Goal: Task Accomplishment & Management: Use online tool/utility

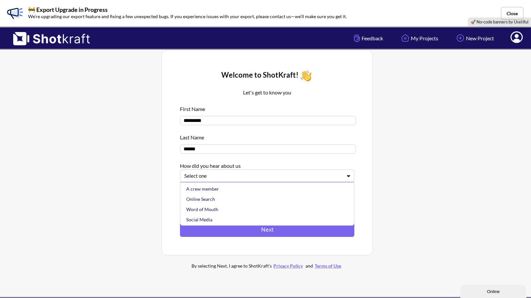
click at [305, 177] on div at bounding box center [263, 176] width 158 height 8
click at [271, 199] on div "Online Search" at bounding box center [269, 199] width 168 height 10
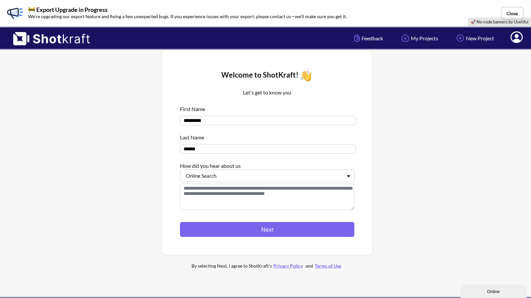
drag, startPoint x: 270, startPoint y: 229, endPoint x: 273, endPoint y: 201, distance: 28.5
click at [273, 201] on div "Let's get to know you First Name ********* Last Name ****** How did you hear ab…" at bounding box center [267, 160] width 174 height 154
click at [275, 200] on textarea at bounding box center [267, 197] width 174 height 26
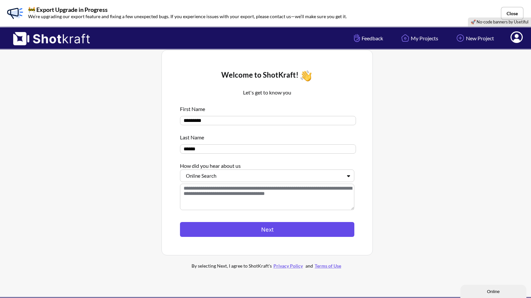
click at [279, 230] on button "Next" at bounding box center [267, 229] width 174 height 15
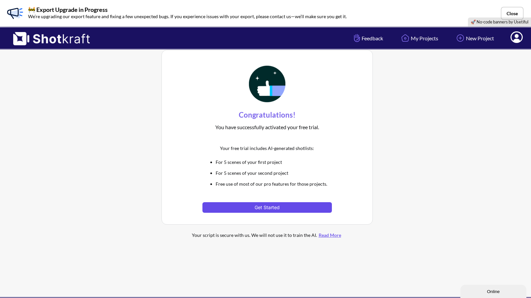
click at [277, 205] on button "Get Started" at bounding box center [266, 207] width 129 height 11
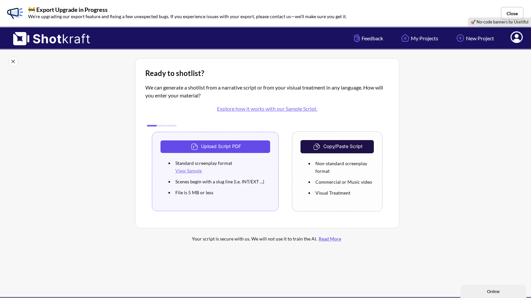
click at [207, 144] on button "Upload Script PDF" at bounding box center [215, 146] width 110 height 13
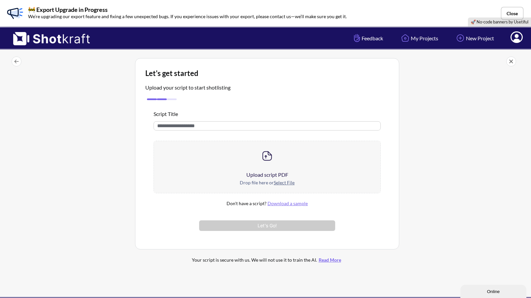
click at [194, 127] on input "text" at bounding box center [267, 125] width 227 height 9
click at [461, 214] on div at bounding box center [463, 163] width 125 height 215
click at [221, 125] on input "text" at bounding box center [267, 125] width 227 height 9
paste input "**********"
type input "**********"
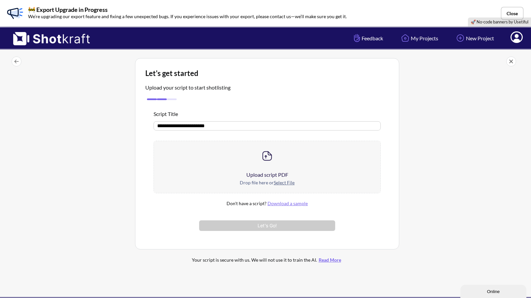
click at [269, 161] on img at bounding box center [267, 155] width 13 height 13
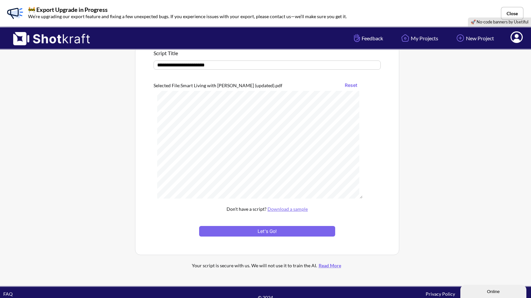
scroll to position [73, 0]
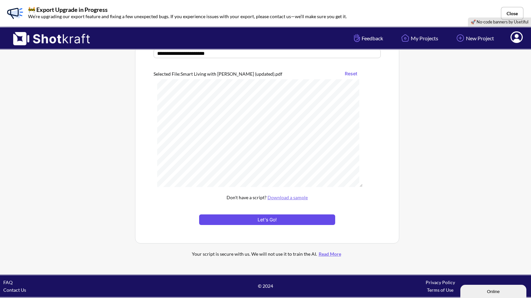
click at [286, 223] on button "Let's Go!" at bounding box center [267, 219] width 136 height 11
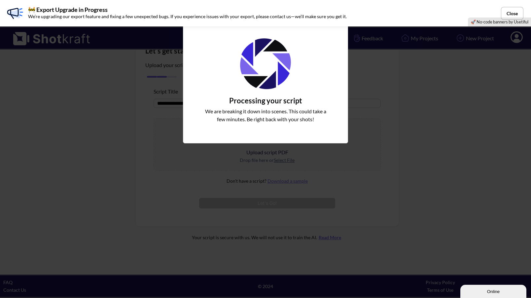
scroll to position [22, 0]
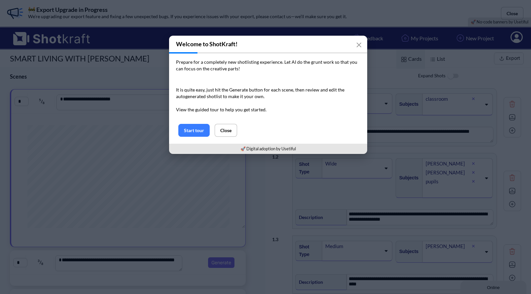
click at [475, 78] on div "Welcome to ShotKraft! Prepare for a completely new shotlisting experience. Let …" at bounding box center [268, 94] width 536 height 123
click at [194, 132] on button "Start tour" at bounding box center [193, 130] width 31 height 13
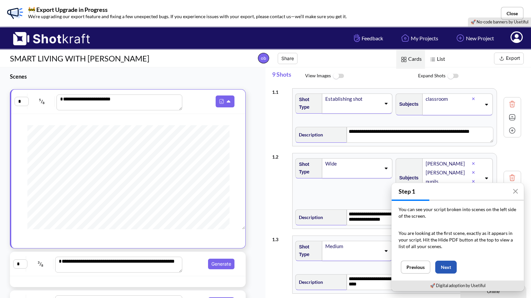
click at [443, 264] on button "Next" at bounding box center [445, 267] width 21 height 13
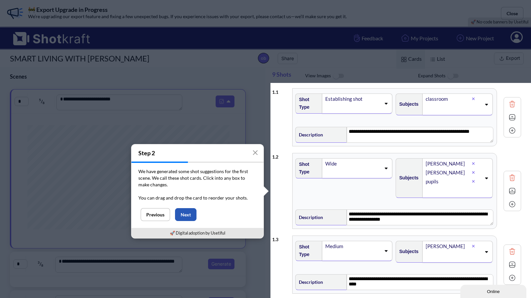
click at [187, 217] on button "Next" at bounding box center [185, 214] width 21 height 13
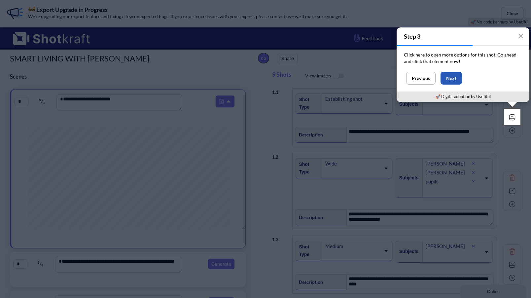
click at [454, 80] on button "Next" at bounding box center [450, 78] width 21 height 13
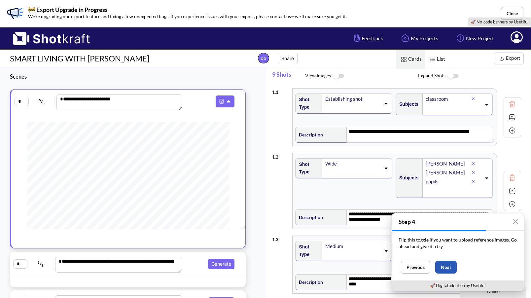
click at [449, 271] on button "Next" at bounding box center [445, 267] width 21 height 13
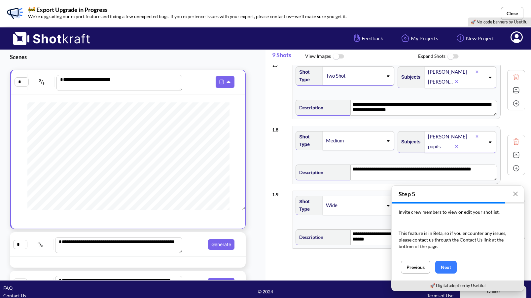
scroll to position [25, 0]
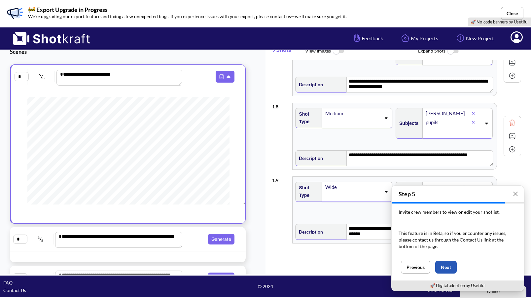
click at [444, 265] on button "Next" at bounding box center [445, 267] width 21 height 13
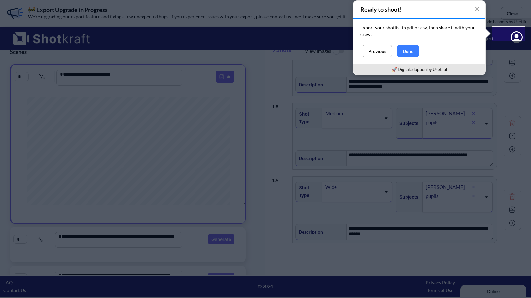
scroll to position [0, 0]
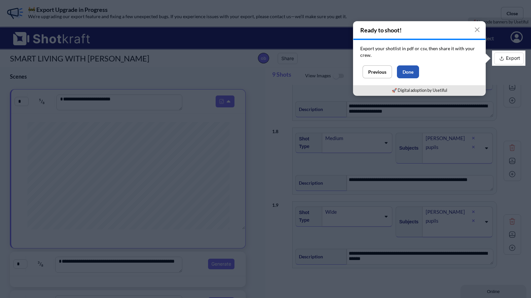
click at [403, 70] on button "Done" at bounding box center [408, 71] width 22 height 13
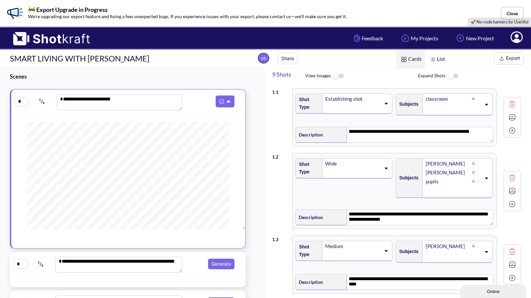
click at [337, 76] on img at bounding box center [338, 76] width 15 height 14
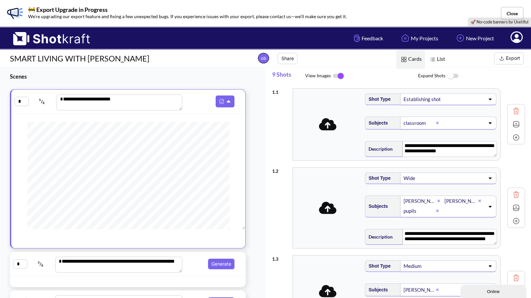
click at [327, 129] on icon at bounding box center [328, 124] width 18 height 12
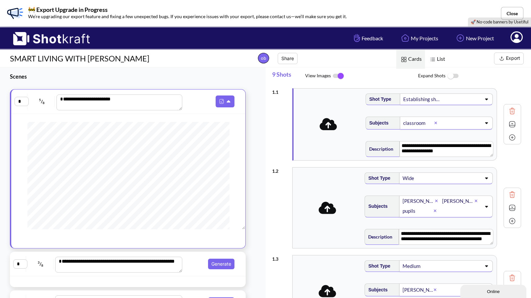
click at [453, 74] on img at bounding box center [452, 76] width 15 height 14
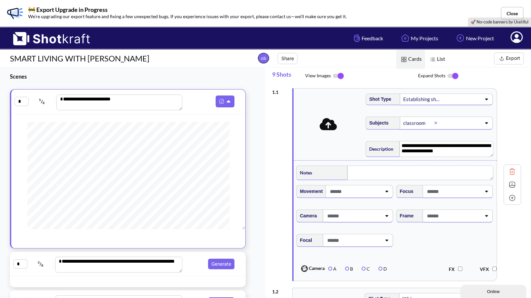
click at [453, 74] on img at bounding box center [452, 76] width 15 height 14
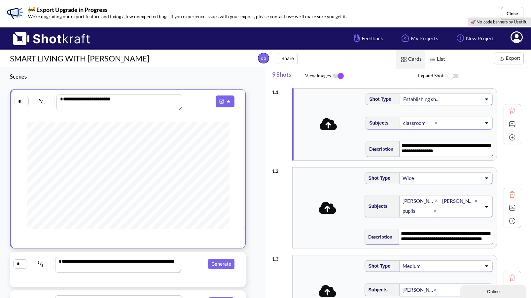
click at [453, 74] on img at bounding box center [452, 76] width 15 height 14
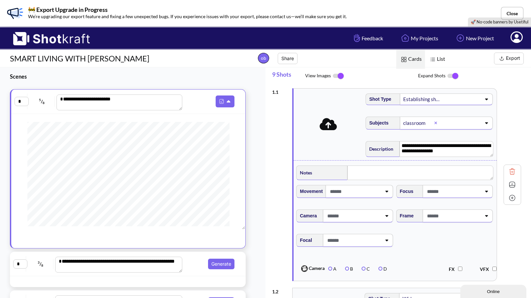
click at [339, 74] on img at bounding box center [338, 76] width 15 height 14
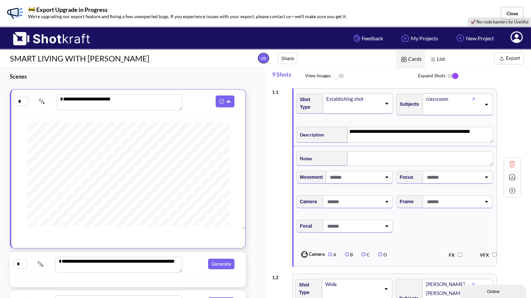
click at [452, 75] on img at bounding box center [452, 76] width 15 height 14
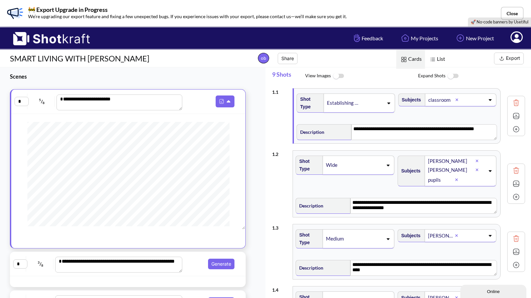
click at [359, 108] on span at bounding box center [371, 102] width 24 height 9
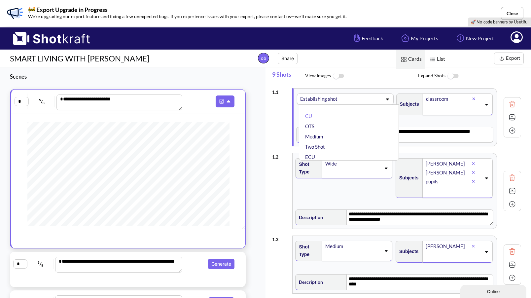
click at [270, 126] on div "**********" at bounding box center [397, 183] width 265 height 232
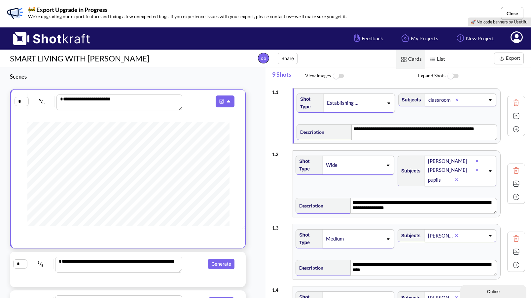
scroll to position [10, 0]
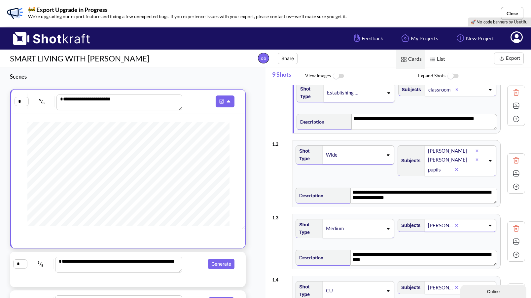
click at [488, 163] on icon at bounding box center [489, 160] width 9 height 5
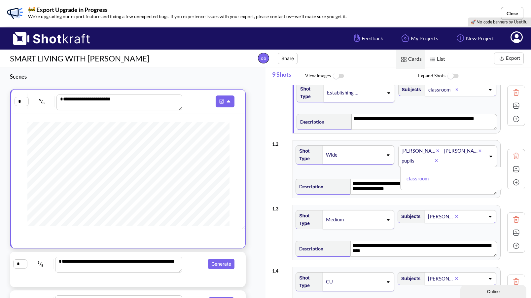
click at [487, 158] on icon at bounding box center [490, 156] width 9 height 5
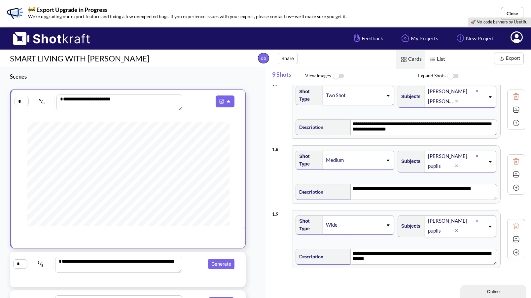
scroll to position [25, 0]
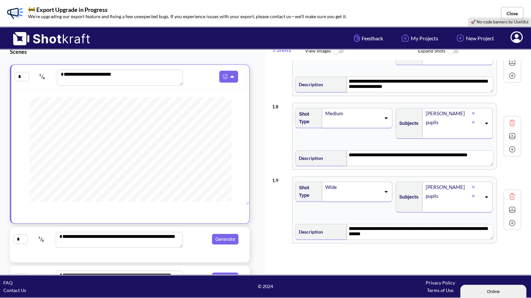
click at [188, 239] on span "Generate" at bounding box center [213, 239] width 56 height 11
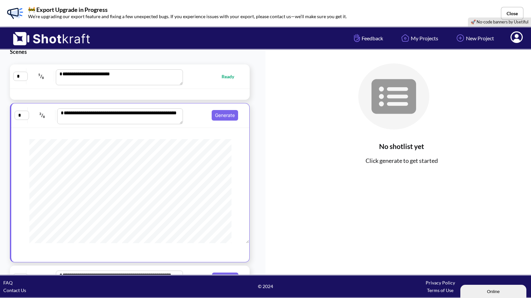
scroll to position [0, 0]
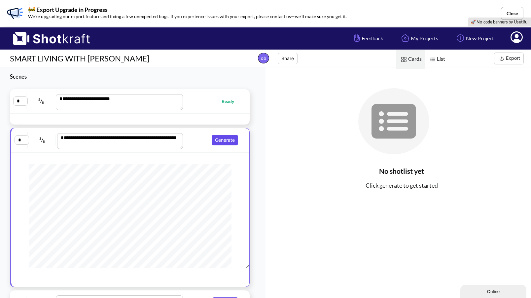
click at [219, 142] on button "Generate" at bounding box center [225, 140] width 26 height 11
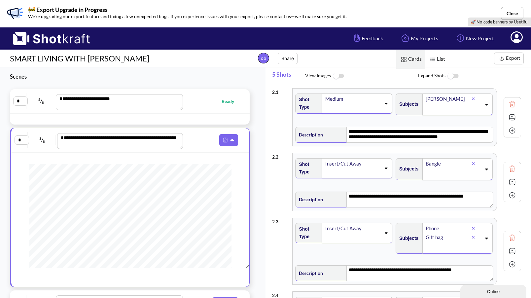
click at [336, 77] on img at bounding box center [338, 76] width 15 height 14
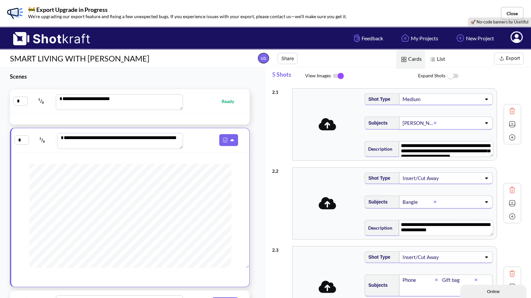
click at [335, 77] on img at bounding box center [338, 76] width 15 height 14
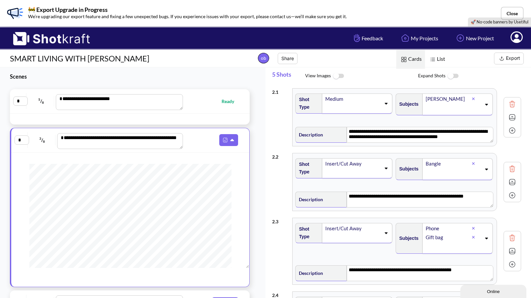
click at [454, 62] on span "Export" at bounding box center [487, 59] width 78 height 12
click at [433, 60] on img at bounding box center [432, 59] width 9 height 9
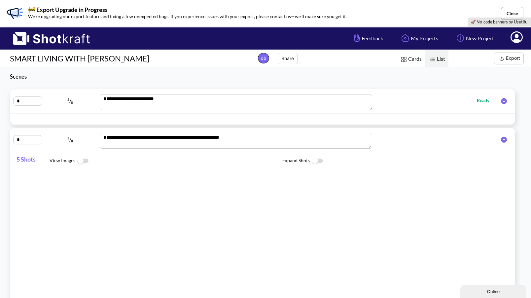
click at [433, 60] on img at bounding box center [432, 59] width 9 height 9
click at [408, 60] on span "Cards" at bounding box center [410, 59] width 29 height 19
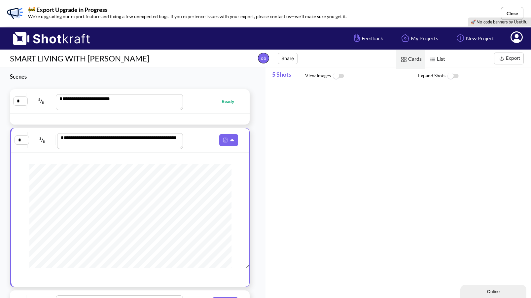
click at [406, 60] on img at bounding box center [404, 59] width 9 height 9
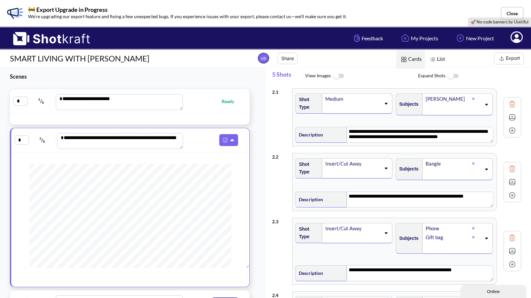
click at [435, 60] on img at bounding box center [432, 59] width 9 height 9
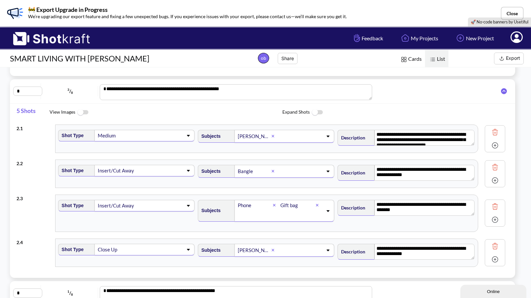
scroll to position [46, 0]
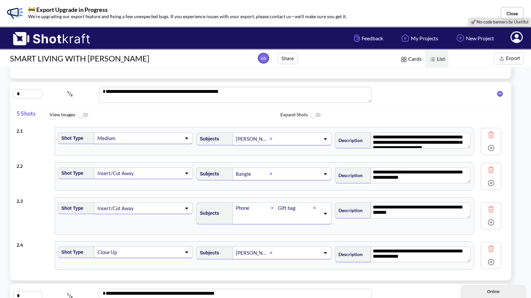
click at [409, 55] on span "Cards" at bounding box center [410, 59] width 29 height 19
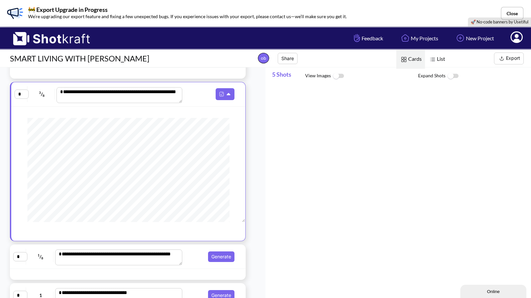
click at [319, 52] on div "ob Share" at bounding box center [291, 58] width 81 height 15
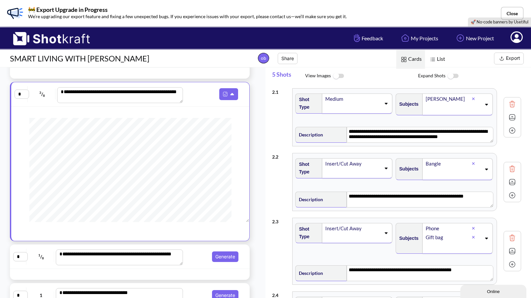
scroll to position [0, 0]
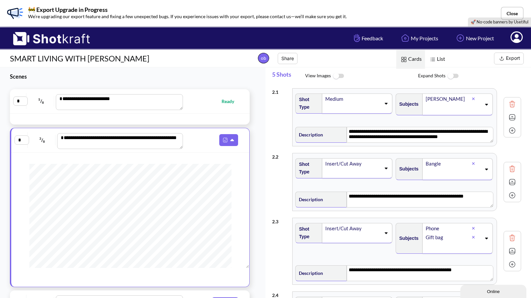
click at [197, 101] on span "Ready" at bounding box center [213, 101] width 56 height 8
type textarea "**********"
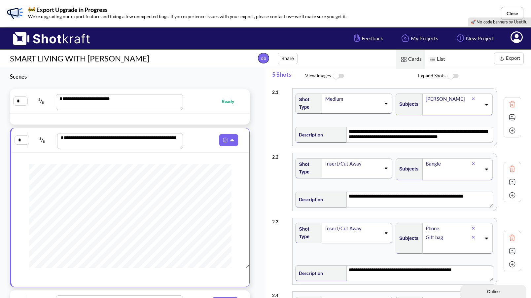
type textarea "**********"
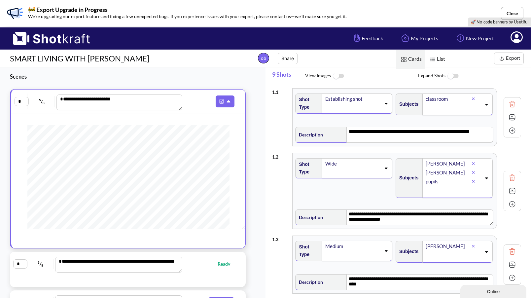
click at [370, 78] on span "View Images" at bounding box center [361, 76] width 113 height 14
click at [499, 57] on img at bounding box center [502, 58] width 8 height 8
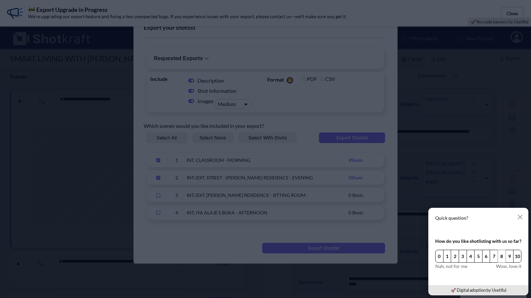
click at [500, 255] on button "8" at bounding box center [502, 256] width 8 height 13
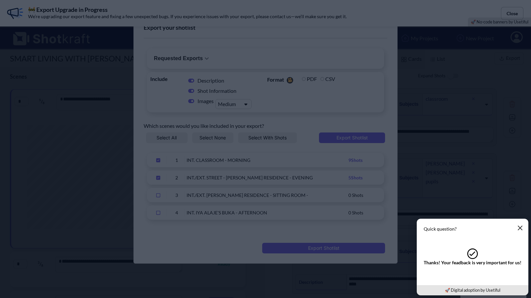
click at [518, 227] on icon "button" at bounding box center [519, 227] width 5 height 5
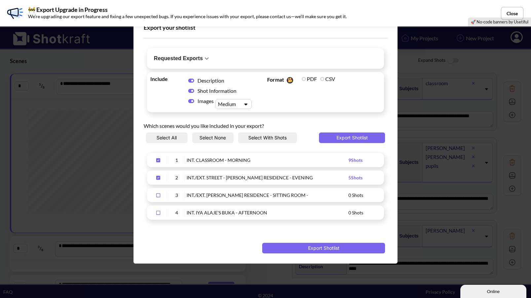
scroll to position [15, 0]
click at [160, 196] on icon "Upload Script" at bounding box center [158, 195] width 11 height 5
click at [157, 196] on icon "Upload Script" at bounding box center [158, 195] width 4 height 4
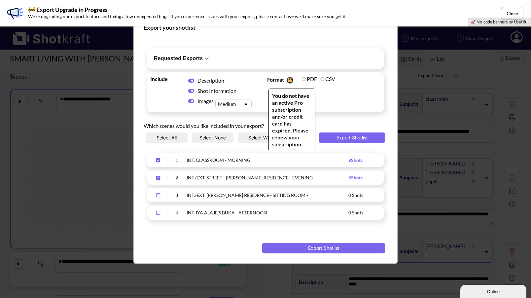
click at [302, 78] on label "PDF" at bounding box center [309, 79] width 15 height 6
click at [331, 103] on span "Format You do not have an active Pro subscription and/or credit card has expire…" at bounding box center [323, 92] width 117 height 37
click at [322, 95] on span "Format You do not have an active Pro subscription and/or credit card has expire…" at bounding box center [323, 92] width 117 height 37
click at [323, 79] on label "CSV" at bounding box center [327, 79] width 15 height 6
click at [322, 79] on label "CSV" at bounding box center [327, 79] width 15 height 6
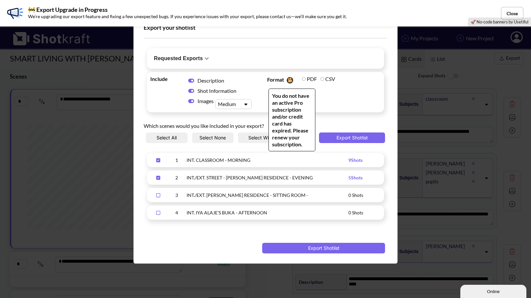
click at [280, 79] on span "Format You do not have an active Pro subscription and/or credit card has expire…" at bounding box center [283, 80] width 33 height 10
click at [338, 100] on span "Format You do not have an active Pro subscription and/or credit card has expire…" at bounding box center [323, 92] width 117 height 37
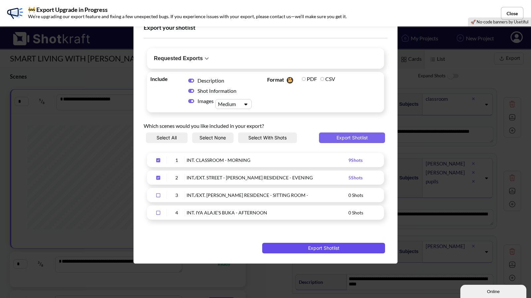
click at [304, 247] on button "Export Shotlist" at bounding box center [323, 248] width 123 height 11
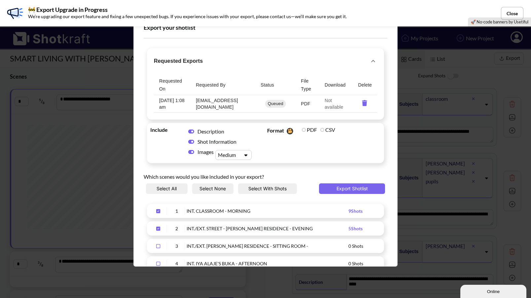
click at [334, 106] on p "Not available" at bounding box center [336, 103] width 23 height 13
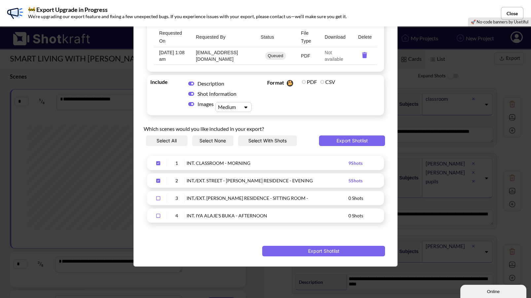
scroll to position [25, 0]
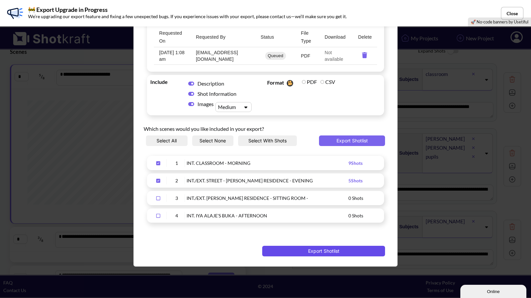
click at [304, 248] on button "Export Shotlist" at bounding box center [323, 251] width 123 height 11
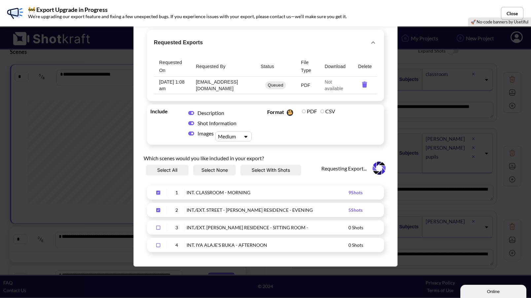
scroll to position [0, 0]
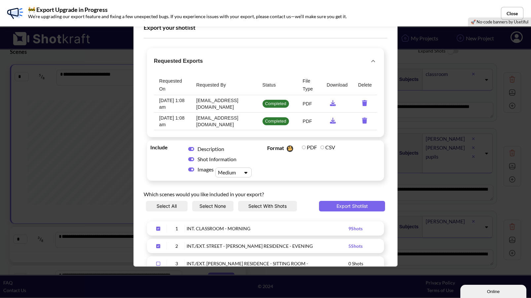
click at [183, 213] on div "Select All Select None Select With Shots Export Shotlist" at bounding box center [266, 209] width 244 height 17
click at [331, 103] on icon "requested-exports" at bounding box center [333, 103] width 6 height 6
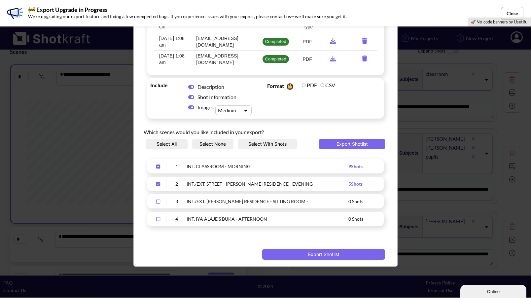
scroll to position [63, 0]
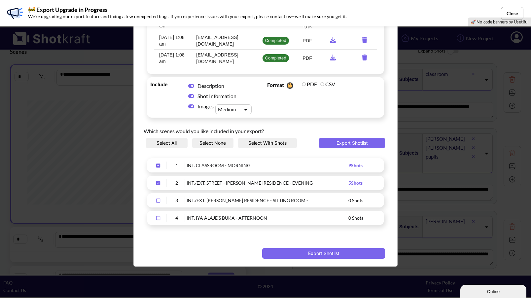
click at [158, 200] on icon "Upload Script" at bounding box center [158, 200] width 11 height 5
click at [158, 217] on icon "Upload Script" at bounding box center [158, 218] width 11 height 5
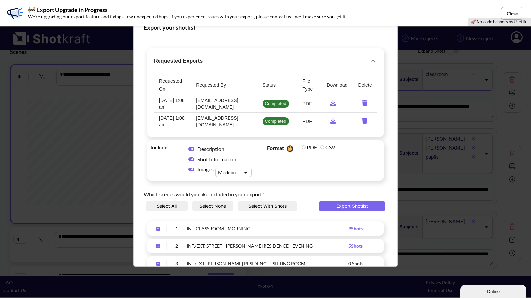
click at [104, 142] on div "Export your shotlist Requested Exports Requested On Requested By Status File Ty…" at bounding box center [265, 149] width 531 height 298
click at [511, 7] on button "Close" at bounding box center [512, 13] width 22 height 13
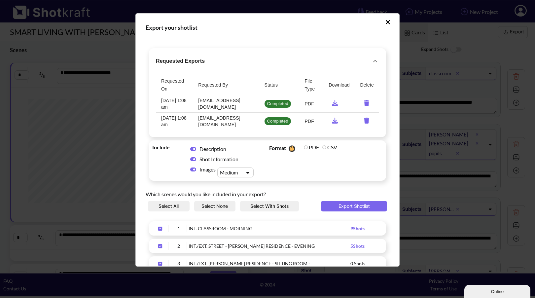
click at [386, 23] on icon "Upload Script" at bounding box center [388, 22] width 4 height 4
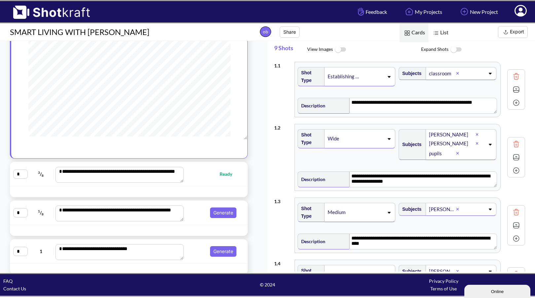
scroll to position [69, 0]
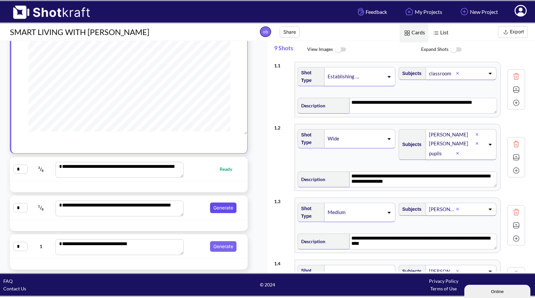
click at [221, 210] on button "Generate" at bounding box center [223, 207] width 26 height 11
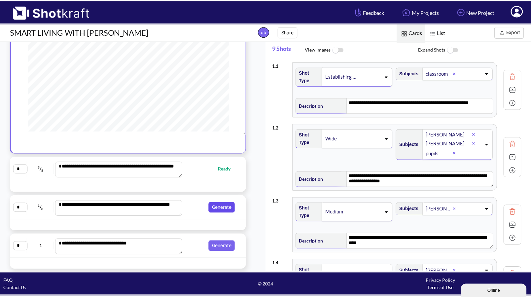
scroll to position [0, 0]
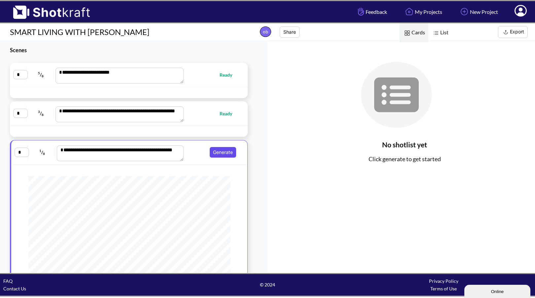
click at [216, 151] on button "Generate" at bounding box center [223, 152] width 26 height 11
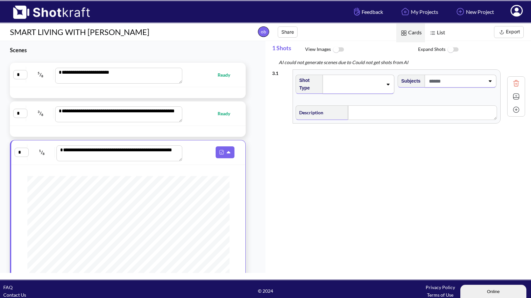
click at [357, 85] on span at bounding box center [353, 84] width 57 height 9
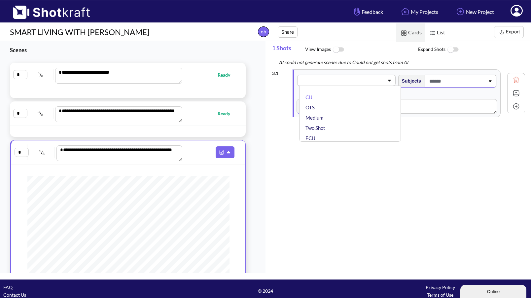
click at [357, 86] on div "CU OTS Medium Two Shot ECU Wide Master shot Cowboy Insert POV Full Shot Establi…" at bounding box center [349, 114] width 101 height 56
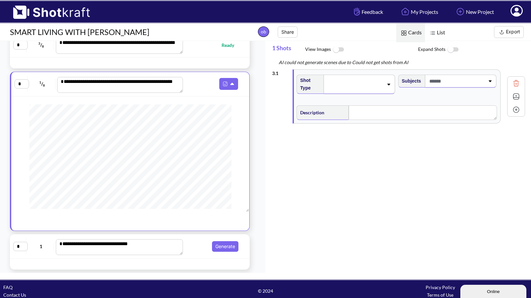
scroll to position [5, 0]
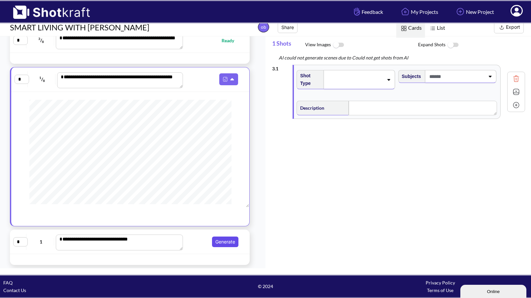
click at [216, 239] on button "Generate" at bounding box center [225, 241] width 26 height 11
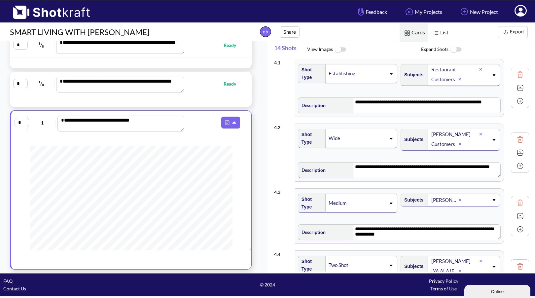
scroll to position [0, 0]
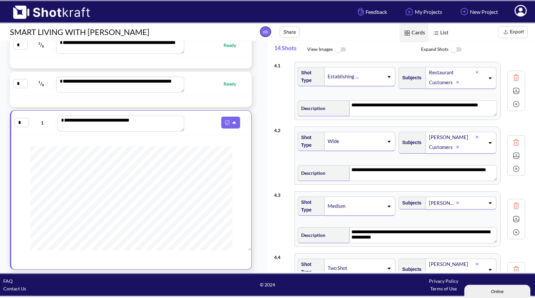
click at [335, 48] on img at bounding box center [340, 50] width 15 height 14
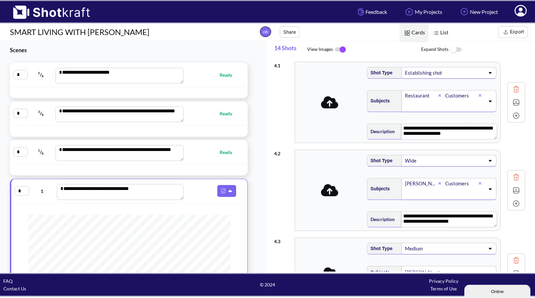
click at [515, 28] on button "Export" at bounding box center [513, 32] width 30 height 12
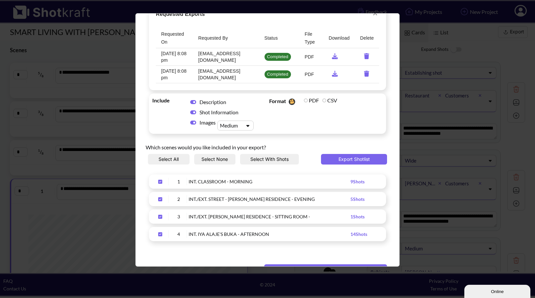
scroll to position [65, 0]
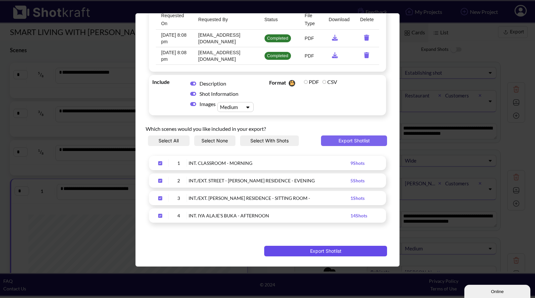
click at [304, 248] on button "Export Shotlist" at bounding box center [325, 251] width 123 height 11
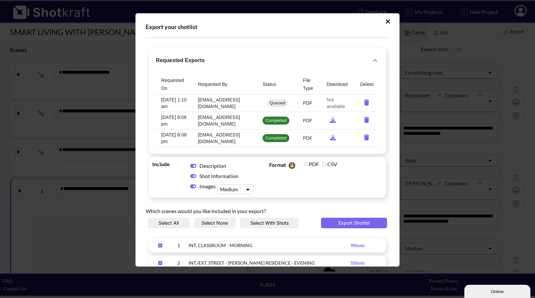
scroll to position [0, 0]
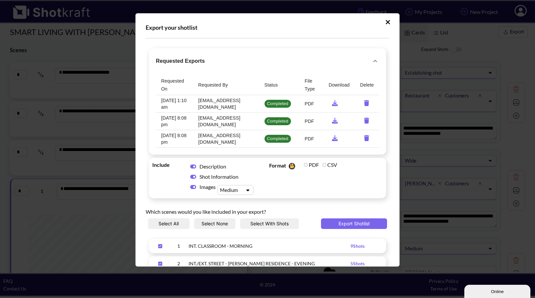
click at [333, 104] on icon "requested-exports" at bounding box center [335, 103] width 6 height 6
